Goal: Task Accomplishment & Management: Use online tool/utility

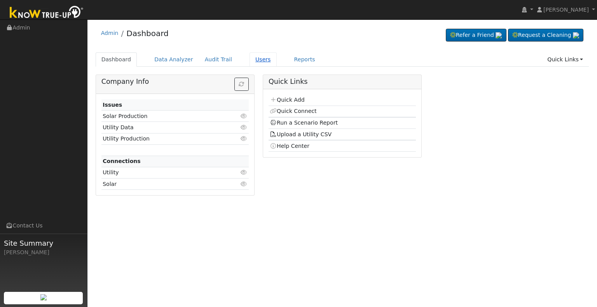
click at [249, 57] on link "Users" at bounding box center [262, 59] width 27 height 14
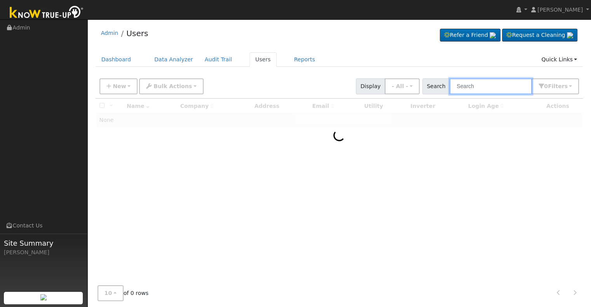
click at [490, 86] on input "text" at bounding box center [490, 86] width 82 height 16
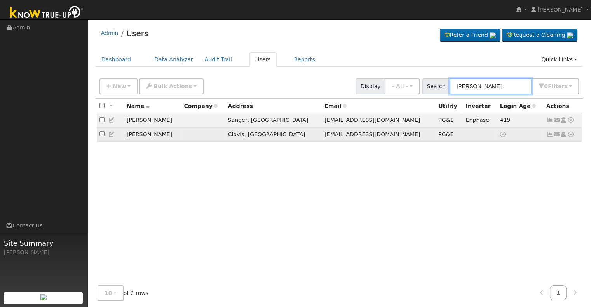
type input "[PERSON_NAME]"
click at [572, 134] on icon at bounding box center [570, 134] width 7 height 5
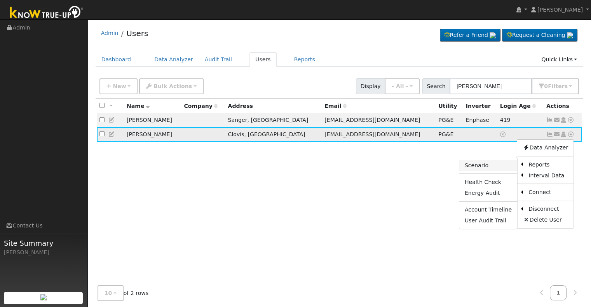
click at [489, 166] on link "Scenario" at bounding box center [488, 165] width 58 height 11
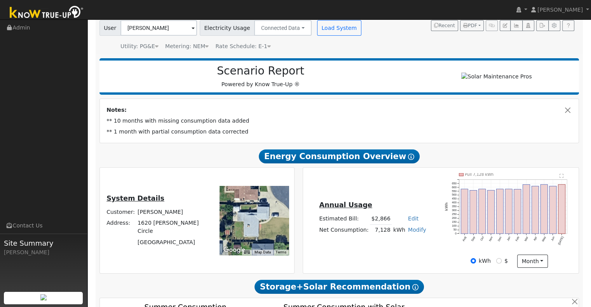
scroll to position [61, 0]
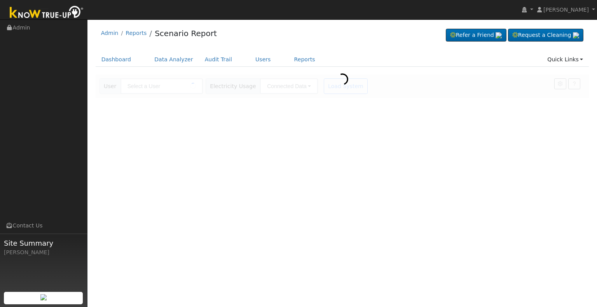
type input "[PERSON_NAME]"
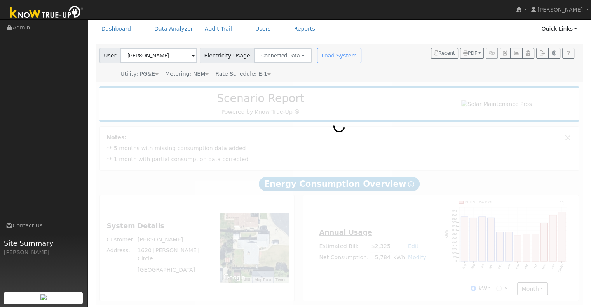
scroll to position [35, 0]
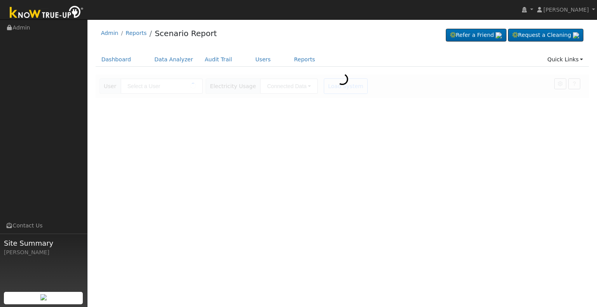
type input "[PERSON_NAME]"
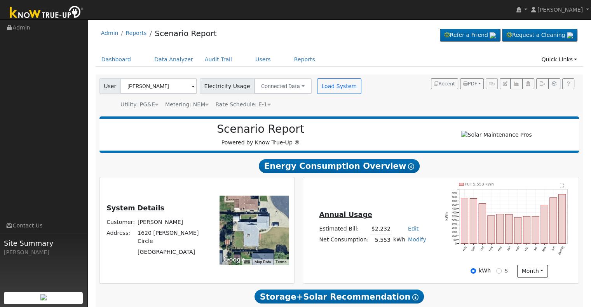
click at [412, 242] on link "Modify" at bounding box center [417, 240] width 18 height 6
click at [402, 254] on link "Add Consumption" at bounding box center [387, 252] width 65 height 11
type input "5553"
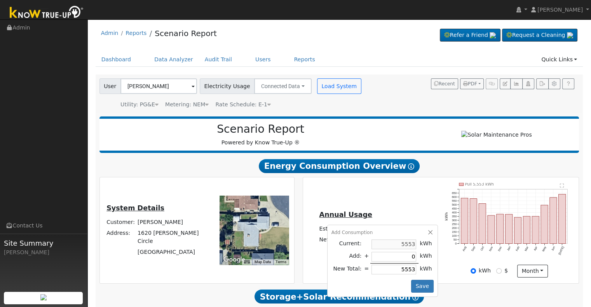
type input "6"
type input "5559"
type input "62"
type input "5615"
type input "629"
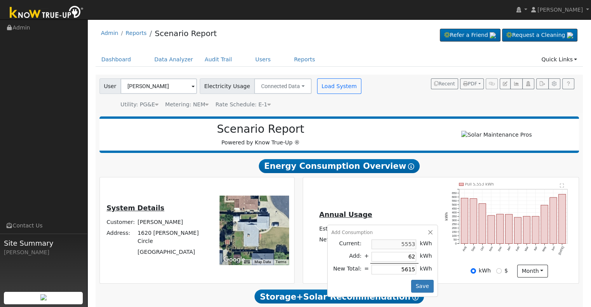
type input "6182"
type input "629"
click at [420, 287] on button "Save" at bounding box center [422, 286] width 23 height 13
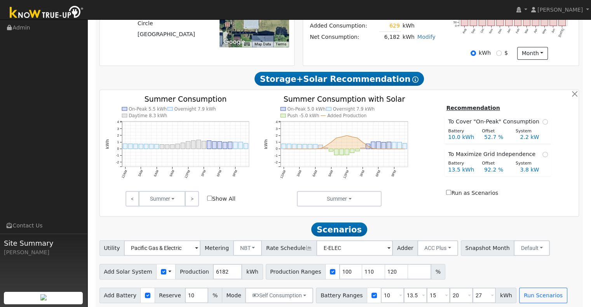
scroll to position [225, 0]
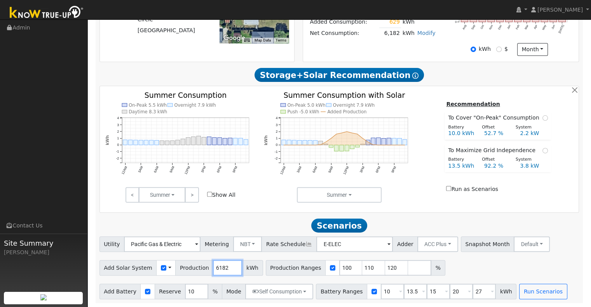
drag, startPoint x: 222, startPoint y: 267, endPoint x: 200, endPoint y: 267, distance: 21.4
click at [200, 267] on div "Add Solar System Use CSV Data Production 6182 kWh" at bounding box center [181, 268] width 164 height 16
type input "8552"
click at [385, 268] on input "120" at bounding box center [396, 268] width 23 height 16
type input "1"
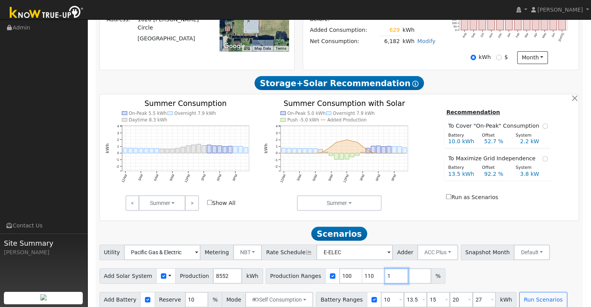
type input "0"
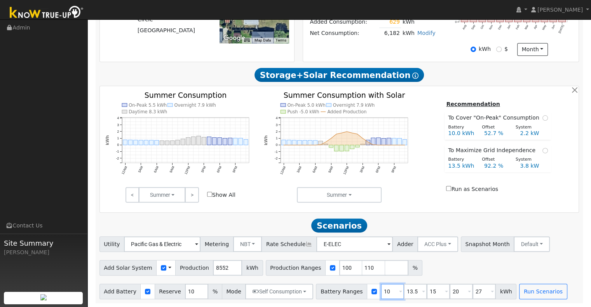
click at [381, 290] on input "10" at bounding box center [392, 292] width 23 height 16
type input "13.5"
type input "15"
type input "20"
type input "27"
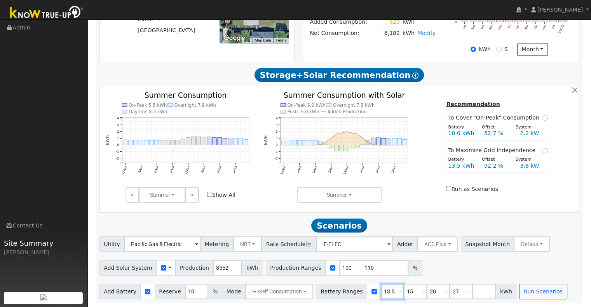
type input "13.5"
click at [404, 291] on input "15" at bounding box center [415, 292] width 23 height 16
type input "20"
type input "27"
type input "20"
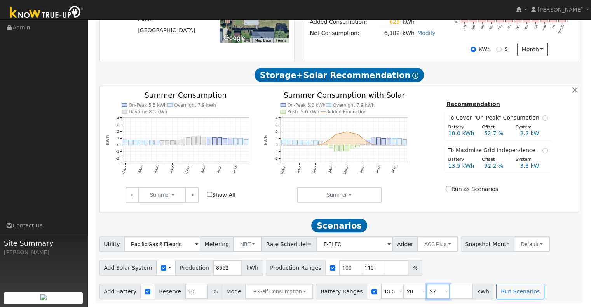
click at [427, 291] on input "27" at bounding box center [438, 292] width 23 height 16
type input "2"
click at [475, 293] on button "Run Scenarios" at bounding box center [497, 292] width 48 height 16
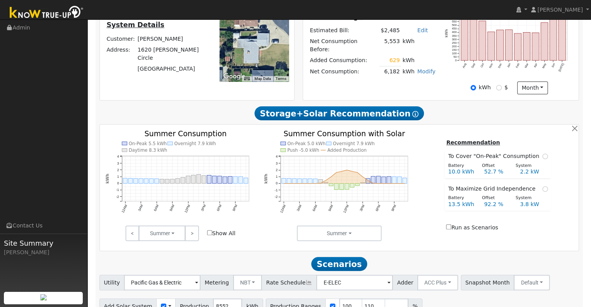
scroll to position [181, 0]
